Goal: Task Accomplishment & Management: Use online tool/utility

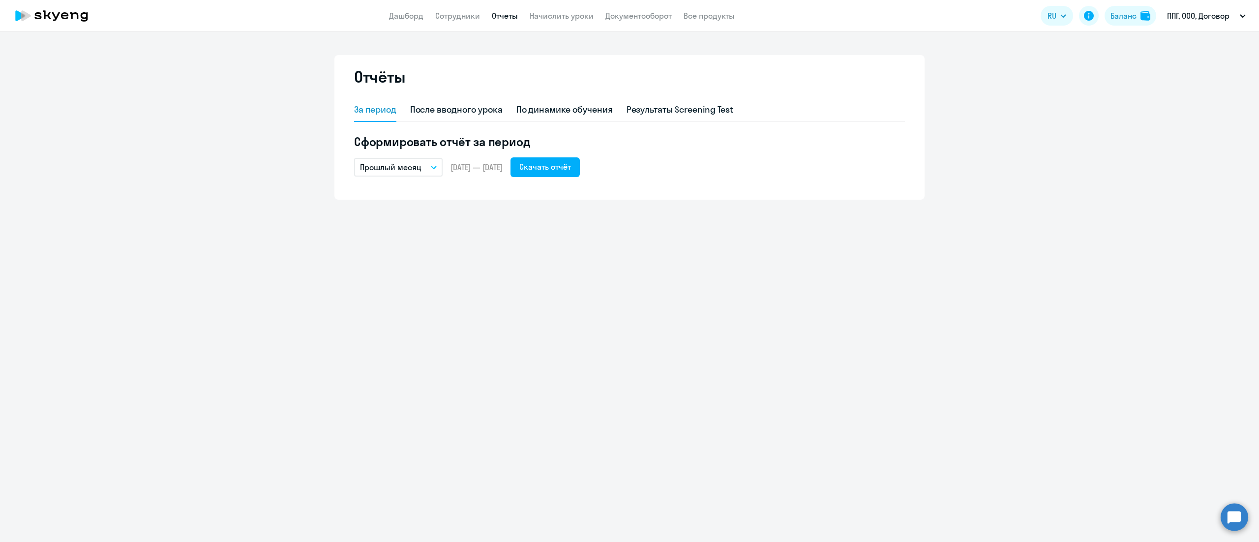
click at [410, 168] on p "Прошлый месяц" at bounding box center [390, 167] width 61 height 12
click at [406, 365] on li "Собственный период..." at bounding box center [406, 367] width 104 height 25
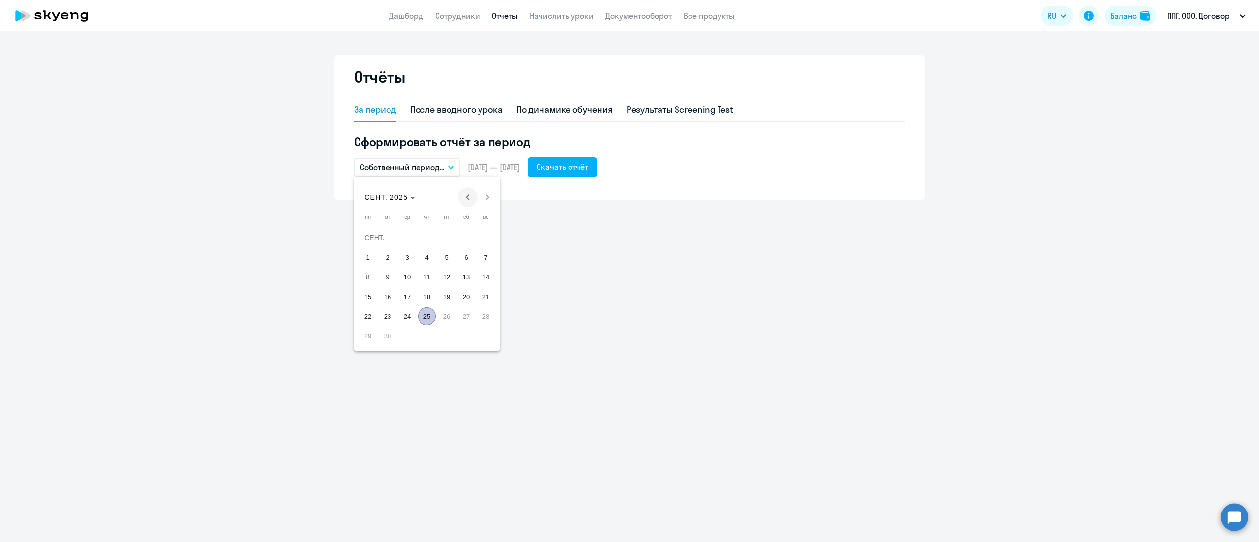
click at [466, 194] on span "Previous month" at bounding box center [468, 197] width 20 height 20
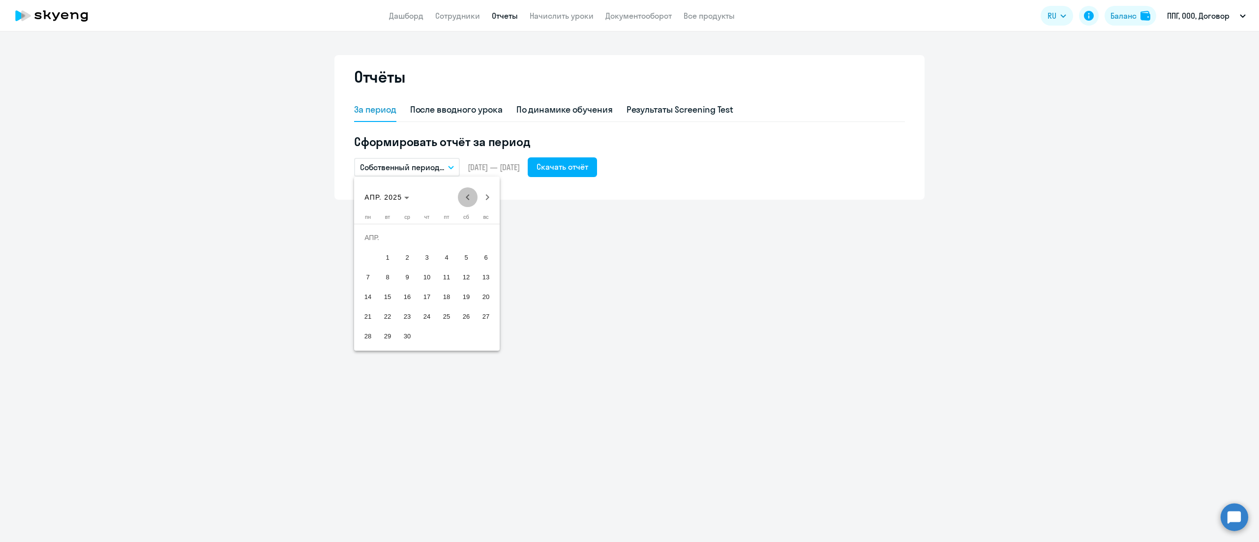
click at [466, 194] on span "Previous month" at bounding box center [468, 197] width 20 height 20
click at [489, 196] on span "Next month" at bounding box center [488, 197] width 20 height 20
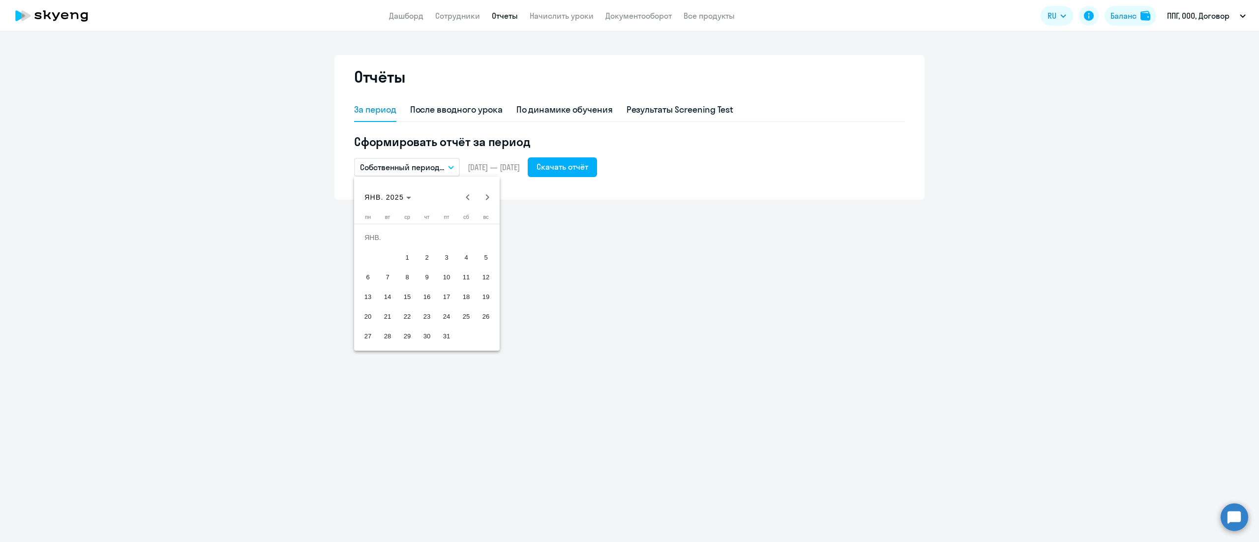
click at [409, 257] on span "1" at bounding box center [407, 257] width 18 height 18
click at [485, 202] on span "Next month" at bounding box center [488, 197] width 20 height 20
click at [375, 339] on span "31" at bounding box center [368, 336] width 18 height 18
click at [588, 164] on div "Скачать отчёт" at bounding box center [563, 167] width 52 height 12
